Goal: Information Seeking & Learning: Check status

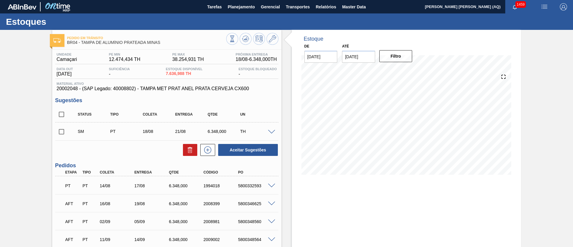
click at [326, 4] on span "Relatórios" at bounding box center [326, 6] width 20 height 7
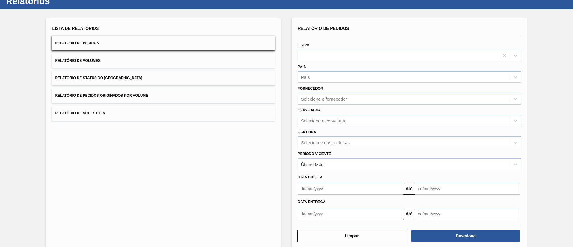
scroll to position [30, 0]
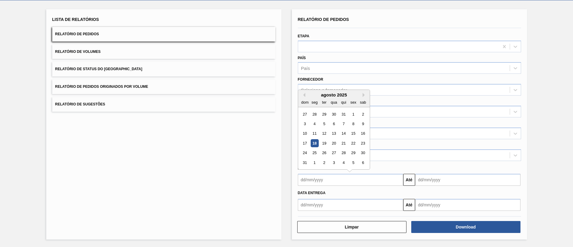
click at [387, 180] on input "text" at bounding box center [350, 180] width 105 height 12
click at [525, 153] on div "Relatório de Pedidos Etapa País País Fornecedor Selecione o fornecedor Cervejar…" at bounding box center [409, 124] width 235 height 230
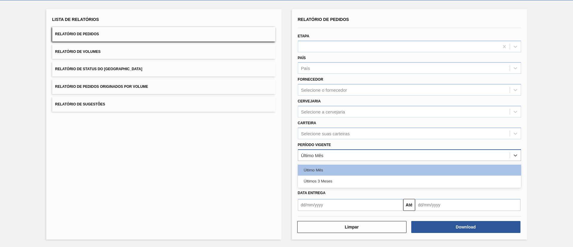
click at [342, 156] on div "Último Mês" at bounding box center [403, 155] width 211 height 9
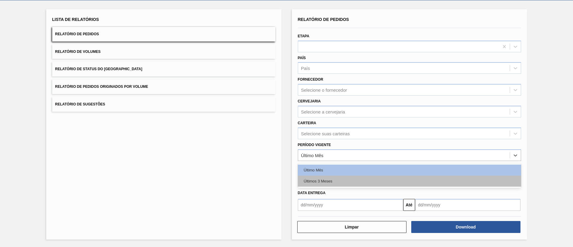
click at [345, 179] on div "Últimos 3 Meses" at bounding box center [409, 180] width 223 height 11
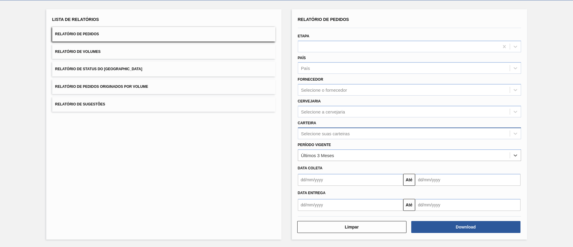
click at [343, 135] on div "Selecione suas carteiras" at bounding box center [325, 133] width 49 height 5
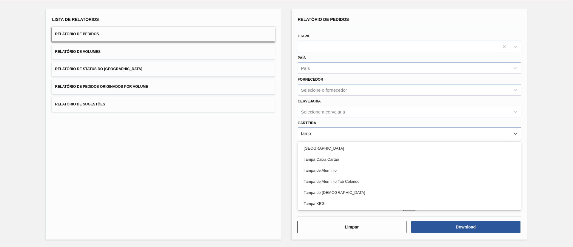
type input "[GEOGRAPHIC_DATA]"
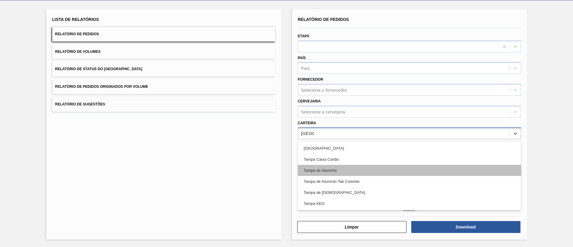
click at [332, 169] on div "Tampa de Alumínio" at bounding box center [409, 170] width 223 height 11
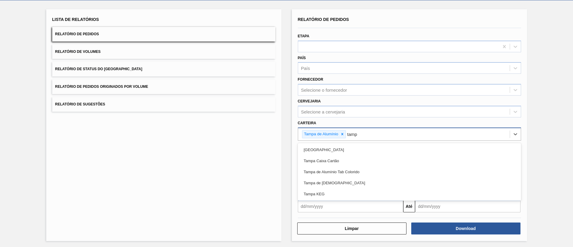
type input "[GEOGRAPHIC_DATA]"
click at [332, 169] on div "Tampa de Alumínio Tab Colorido" at bounding box center [409, 171] width 223 height 11
type input "[GEOGRAPHIC_DATA]"
click at [332, 169] on div "Tampa de [DEMOGRAPHIC_DATA]" at bounding box center [409, 171] width 223 height 11
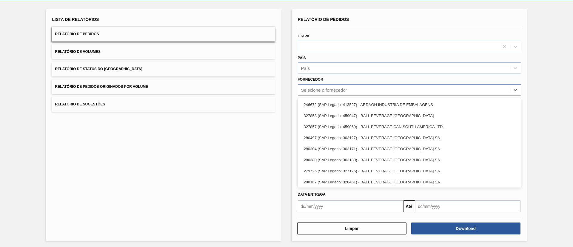
click at [345, 92] on div "Selecione o fornecedor" at bounding box center [324, 89] width 46 height 5
type input "crown"
click at [527, 94] on div "Lista de Relatórios Relatório de Pedidos Relatório de Volumes Relatório de Stat…" at bounding box center [286, 124] width 573 height 248
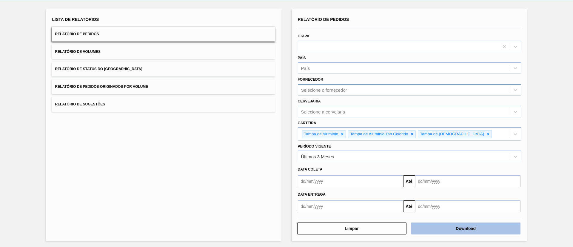
click at [467, 228] on button "Download" at bounding box center [465, 228] width 109 height 12
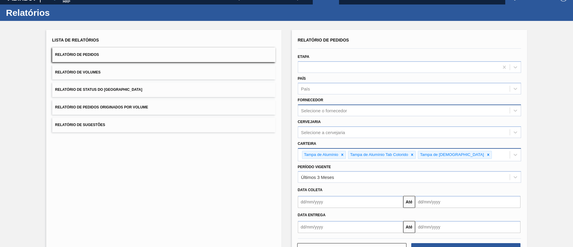
scroll to position [0, 0]
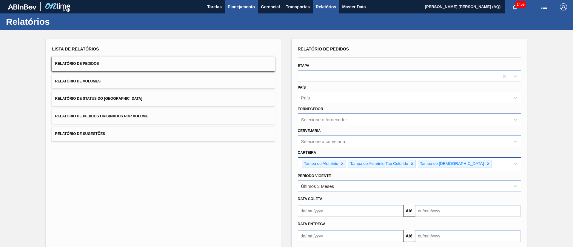
click at [247, 9] on span "Planejamento" at bounding box center [241, 6] width 27 height 7
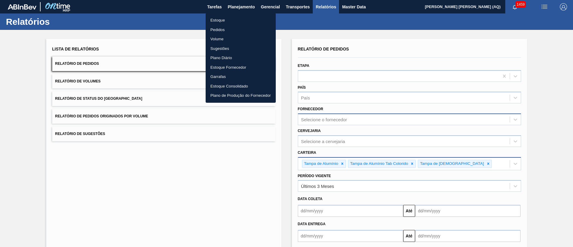
click at [217, 20] on li "Estoque" at bounding box center [241, 21] width 70 height 10
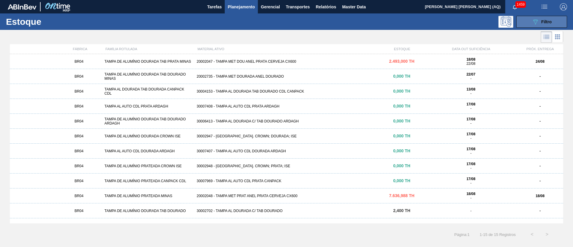
click at [543, 23] on span "Filtro" at bounding box center [546, 21] width 10 height 5
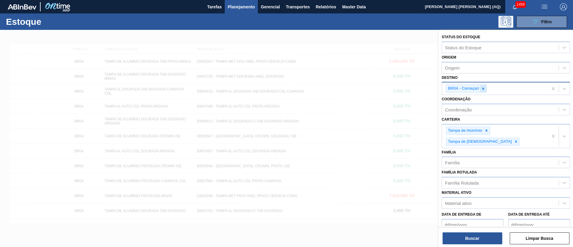
click at [483, 91] on div at bounding box center [483, 88] width 7 height 7
type input "ponta"
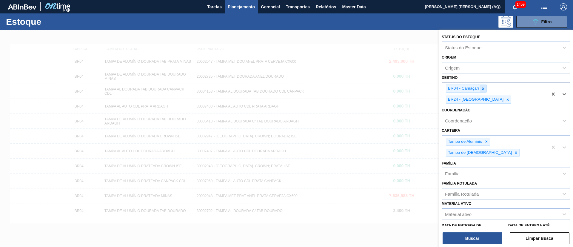
click at [481, 87] on icon at bounding box center [483, 89] width 4 height 4
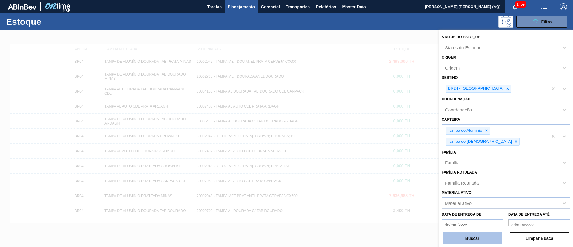
click at [493, 238] on button "Buscar" at bounding box center [472, 238] width 60 height 12
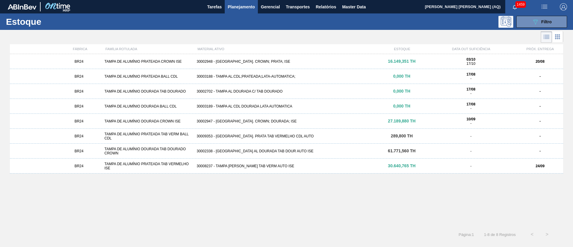
click at [391, 61] on span "16.149,351 TH" at bounding box center [402, 61] width 28 height 5
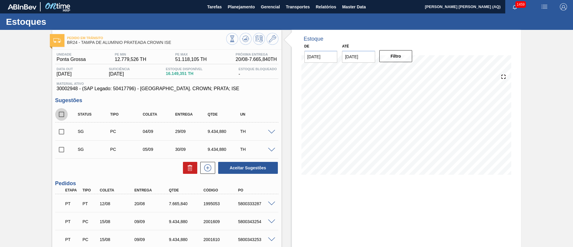
click at [63, 112] on input "checkbox" at bounding box center [61, 114] width 13 height 13
checkbox input "true"
click at [189, 164] on icon at bounding box center [189, 167] width 7 height 7
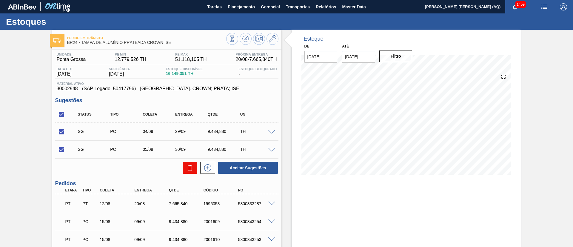
checkbox input "false"
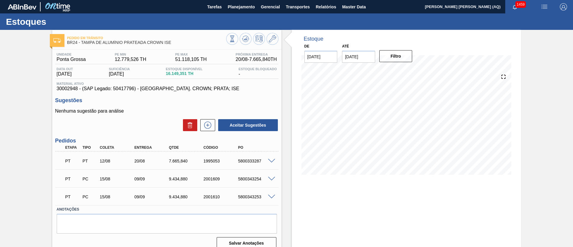
click at [137, 162] on div "20/08" at bounding box center [152, 160] width 39 height 5
click at [275, 160] on div at bounding box center [272, 160] width 12 height 4
click at [270, 160] on span at bounding box center [271, 161] width 7 height 4
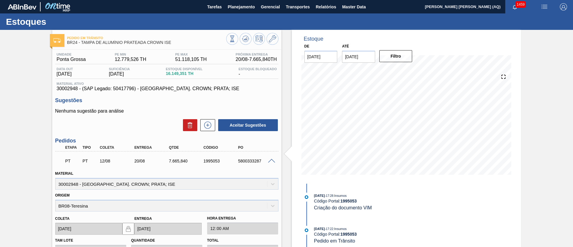
click at [541, 169] on div "Pedido [PERSON_NAME] BR24 - TAMPA DE ALUMÍNIO PRATEADA CROWN ISE Unidade Ponta …" at bounding box center [286, 230] width 573 height 401
click at [272, 160] on span at bounding box center [271, 161] width 7 height 4
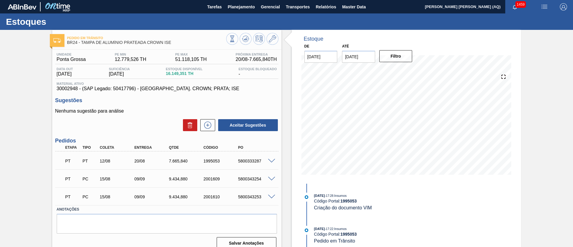
click at [272, 160] on span at bounding box center [271, 161] width 7 height 4
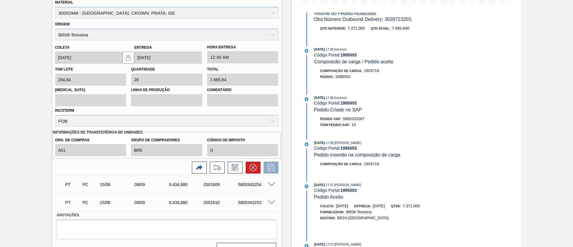
scroll to position [184, 0]
